Goal: Check status: Check status

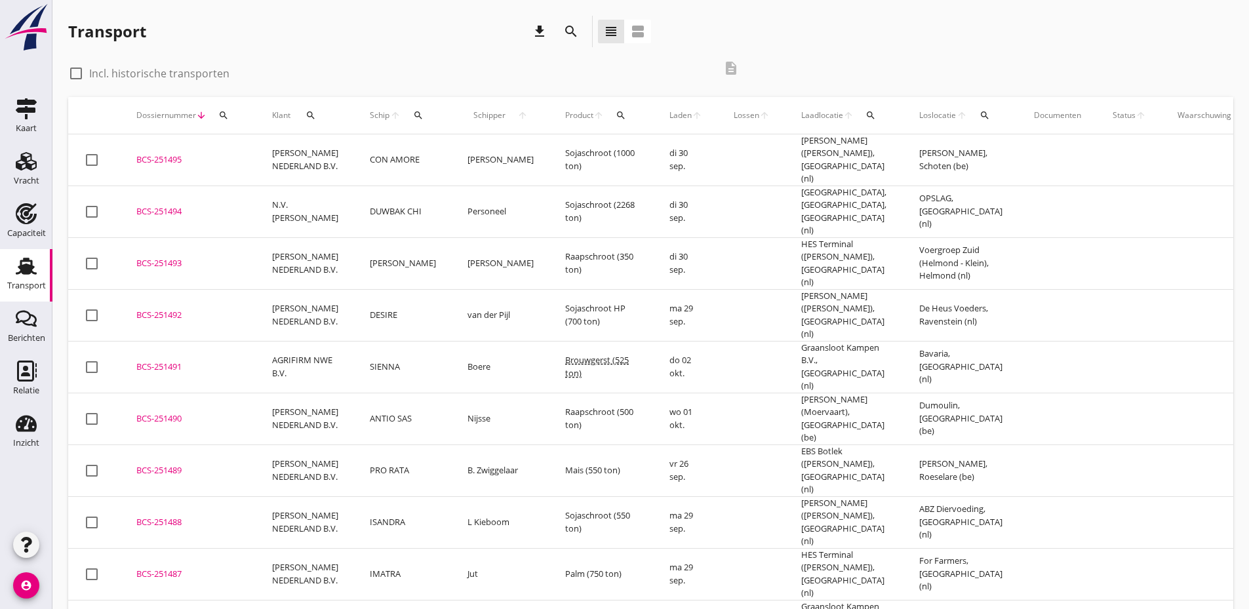
click at [71, 73] on div at bounding box center [76, 73] width 22 height 22
checkbox input "true"
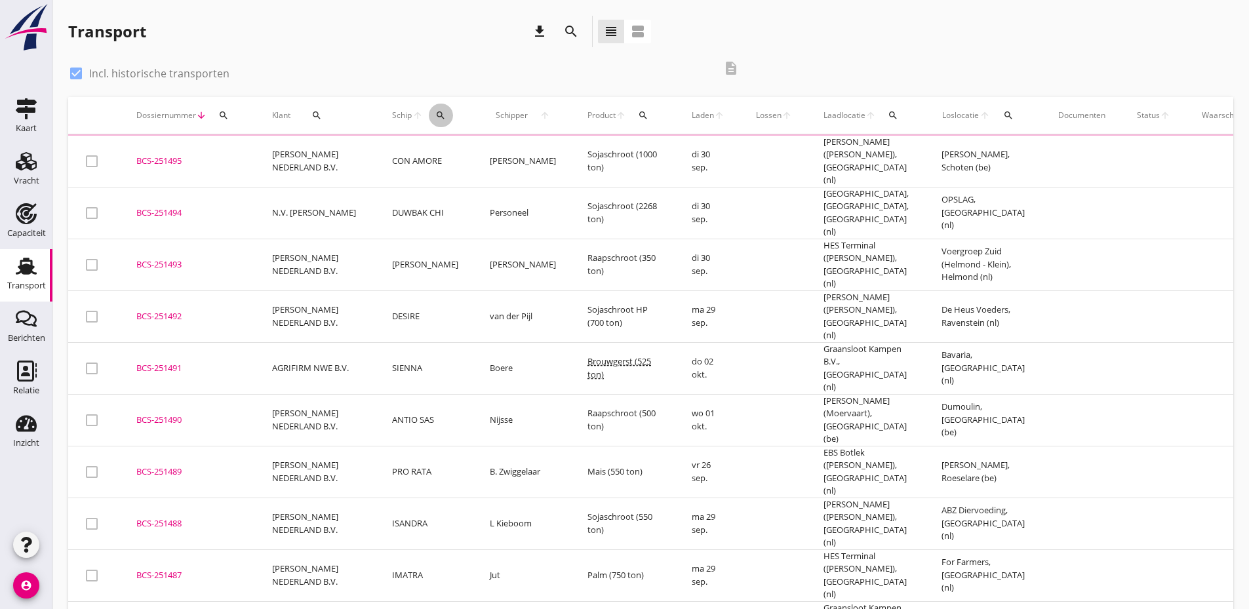
click at [437, 117] on icon "search" at bounding box center [440, 115] width 10 height 10
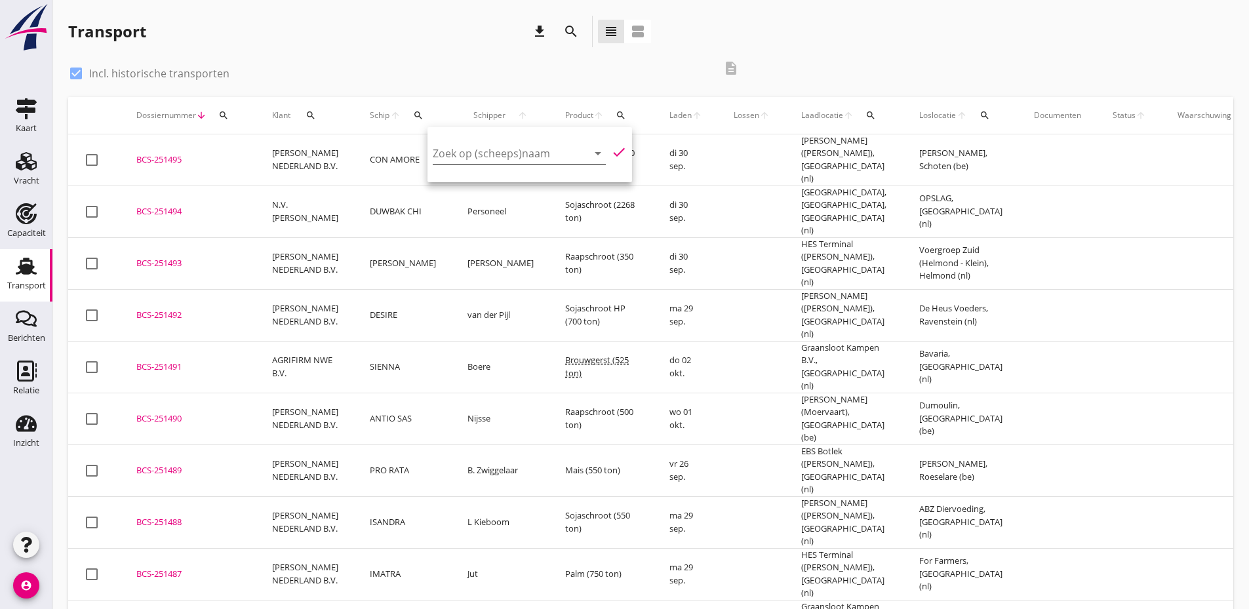
click at [455, 152] on input "Zoek op (scheeps)naam" at bounding box center [501, 153] width 136 height 21
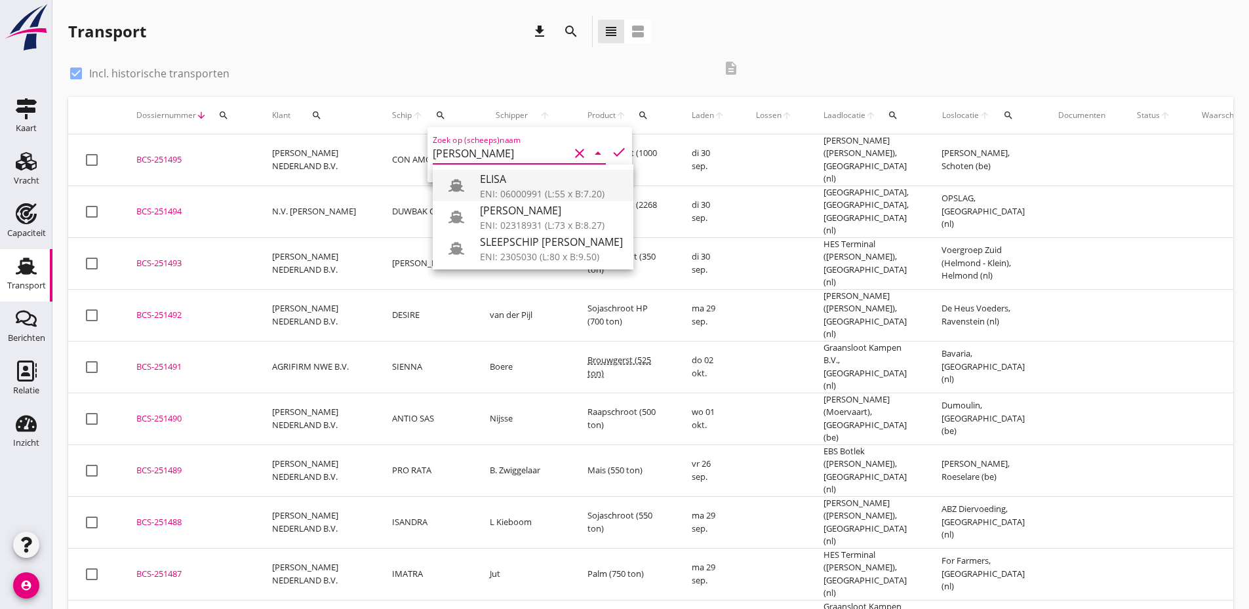
click at [498, 178] on div "ELISA" at bounding box center [551, 179] width 143 height 16
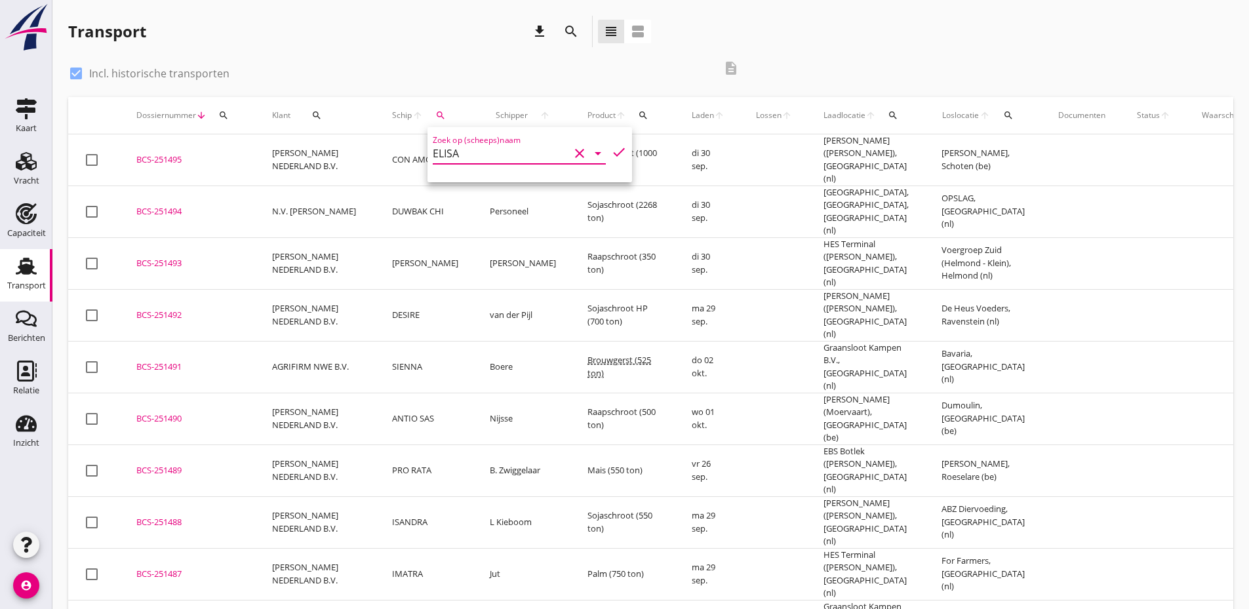
click at [611, 150] on icon "check" at bounding box center [619, 152] width 16 height 16
type input "ELISA"
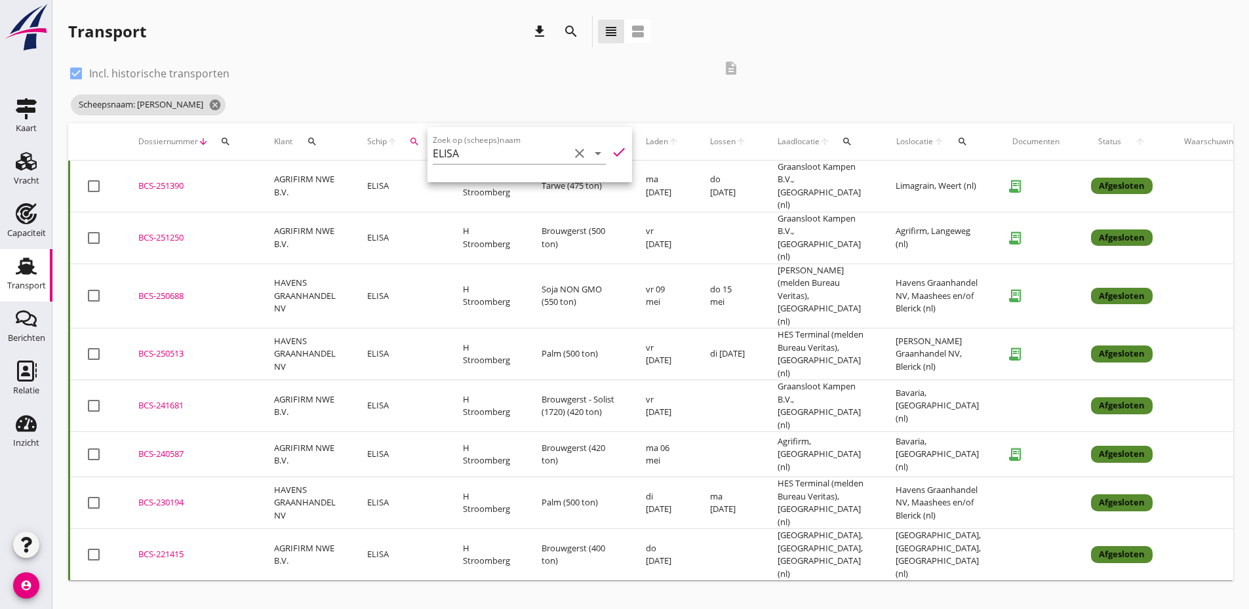
click at [573, 91] on div "check_box Incl. historische transporten description" at bounding box center [408, 71] width 680 height 39
click at [412, 138] on icon "search" at bounding box center [414, 141] width 10 height 10
click at [548, 178] on icon "clear" at bounding box center [556, 180] width 16 height 16
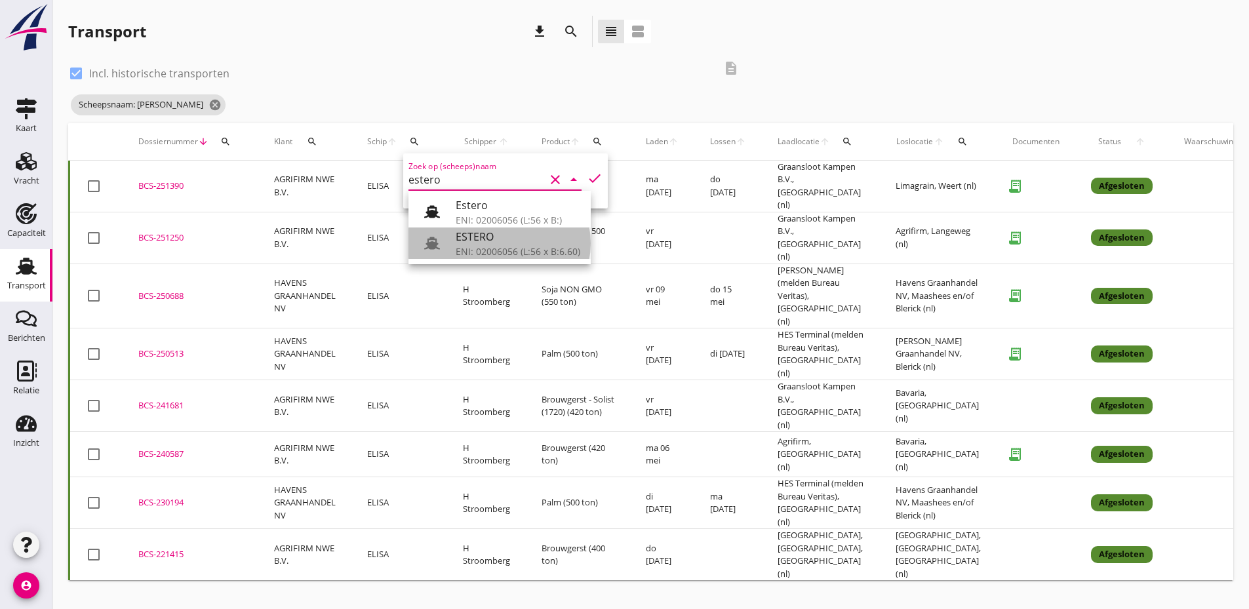
click at [508, 249] on div "ENI: 02006056 (L:56 x B:6.60)" at bounding box center [518, 252] width 125 height 14
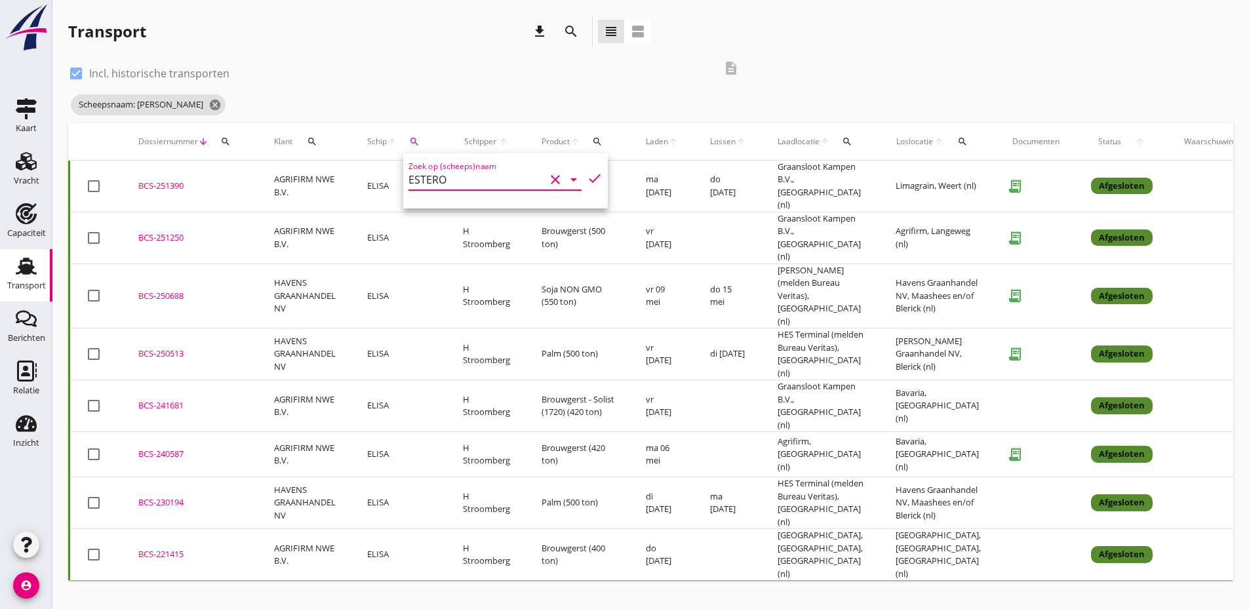
click at [587, 177] on icon "check" at bounding box center [595, 179] width 16 height 16
type input "ESTERO"
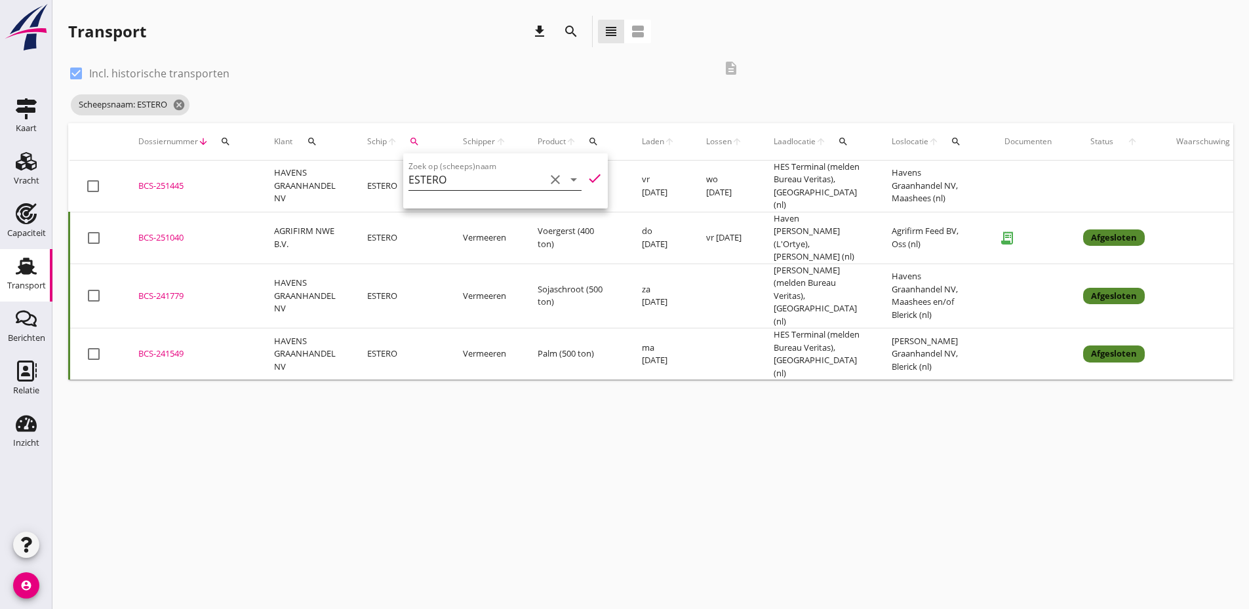
click at [527, 85] on div "check_box Incl. historische transporten description" at bounding box center [408, 71] width 680 height 39
